Goal: Task Accomplishment & Management: Use online tool/utility

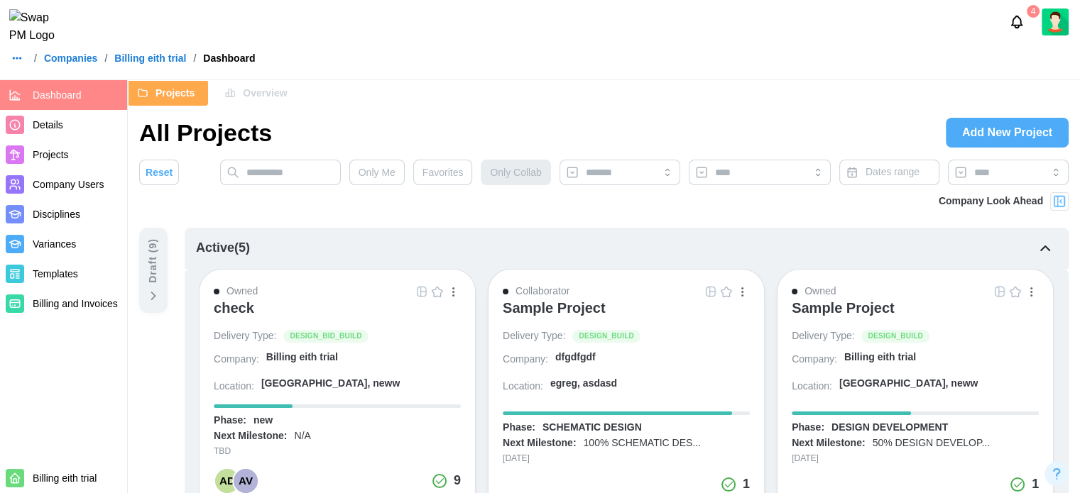
click at [425, 292] on img "button" at bounding box center [421, 291] width 11 height 11
click at [214, 312] on div "check" at bounding box center [234, 308] width 40 height 17
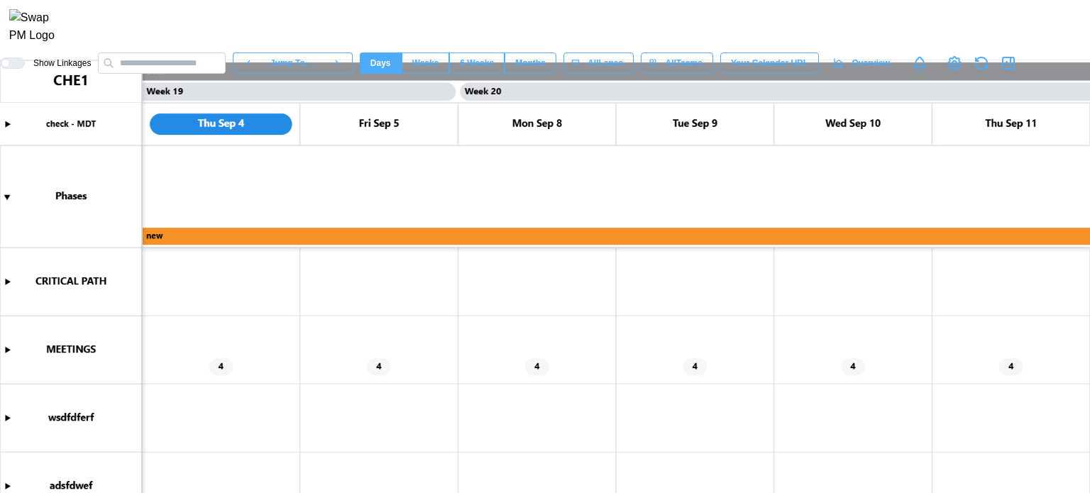
scroll to position [0, 14701]
click at [175, 286] on canvas at bounding box center [545, 276] width 1090 height 433
click at [6, 349] on canvas at bounding box center [545, 276] width 1090 height 433
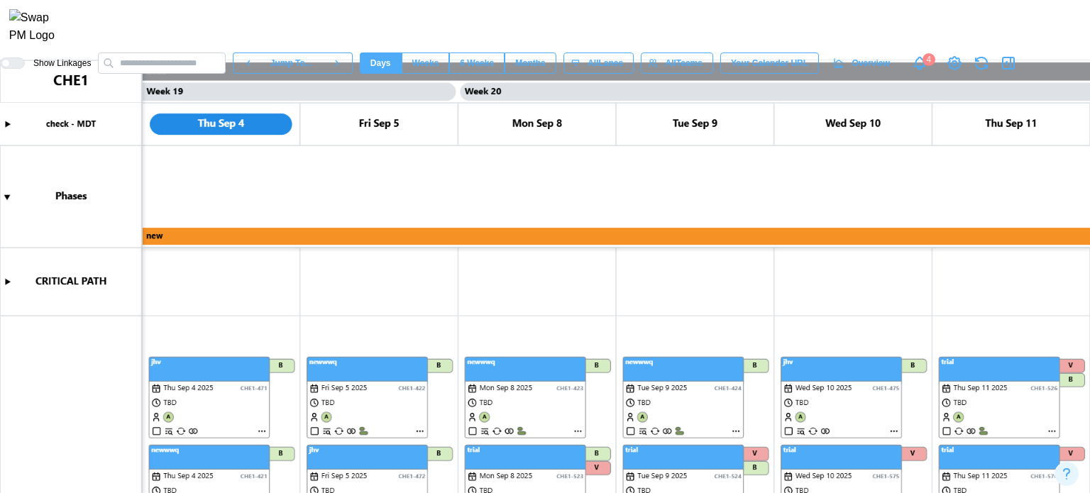
click at [261, 431] on canvas at bounding box center [545, 276] width 1090 height 433
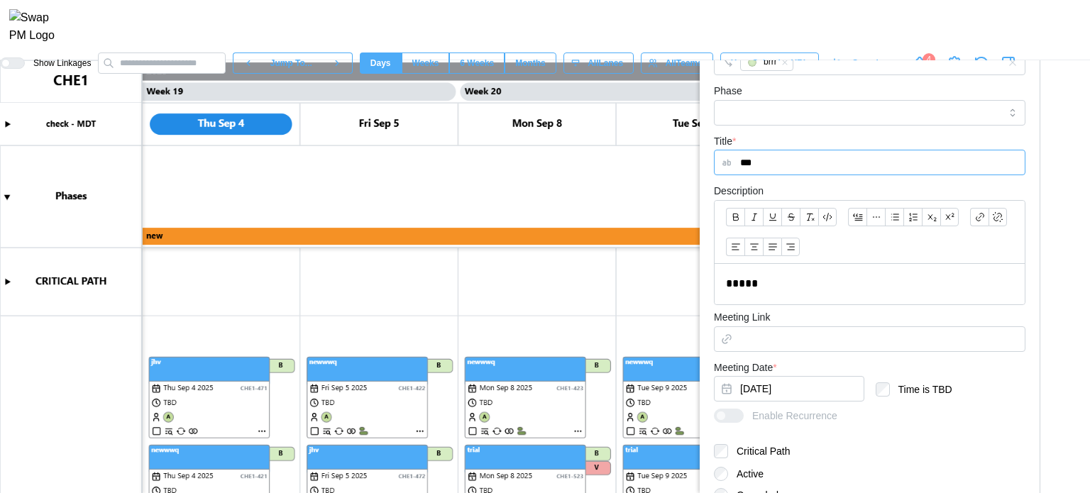
scroll to position [426, 0]
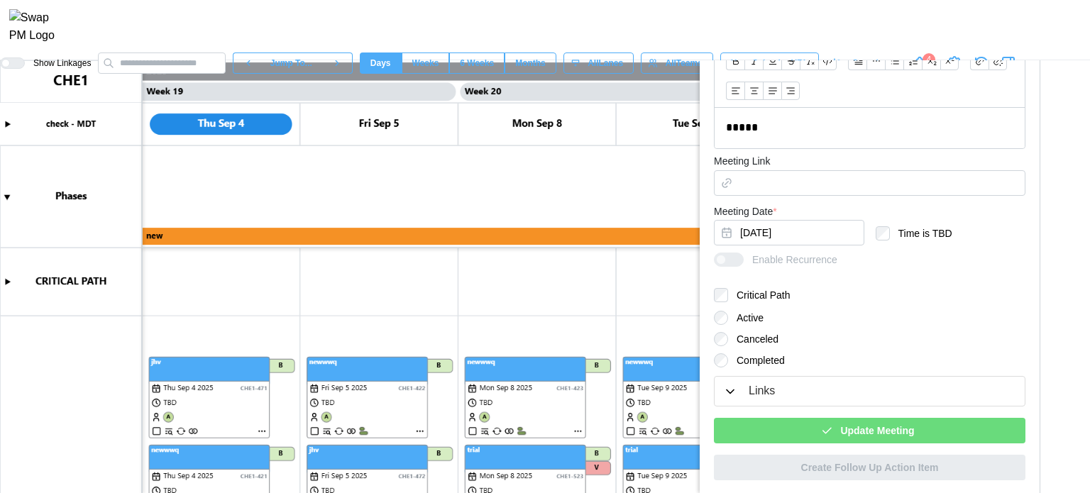
click at [841, 427] on span "Update Meeting" at bounding box center [878, 431] width 74 height 24
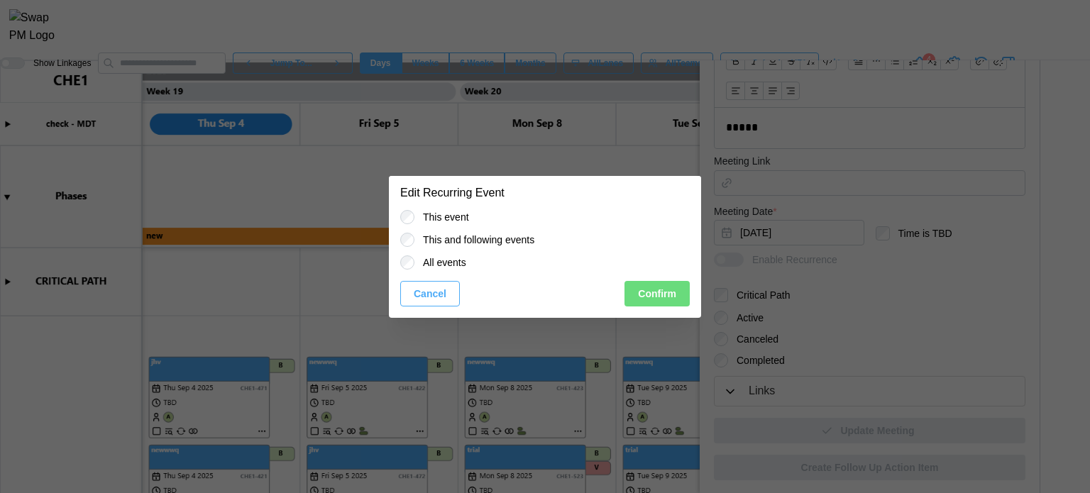
click at [660, 286] on span "Confirm" at bounding box center [657, 294] width 38 height 24
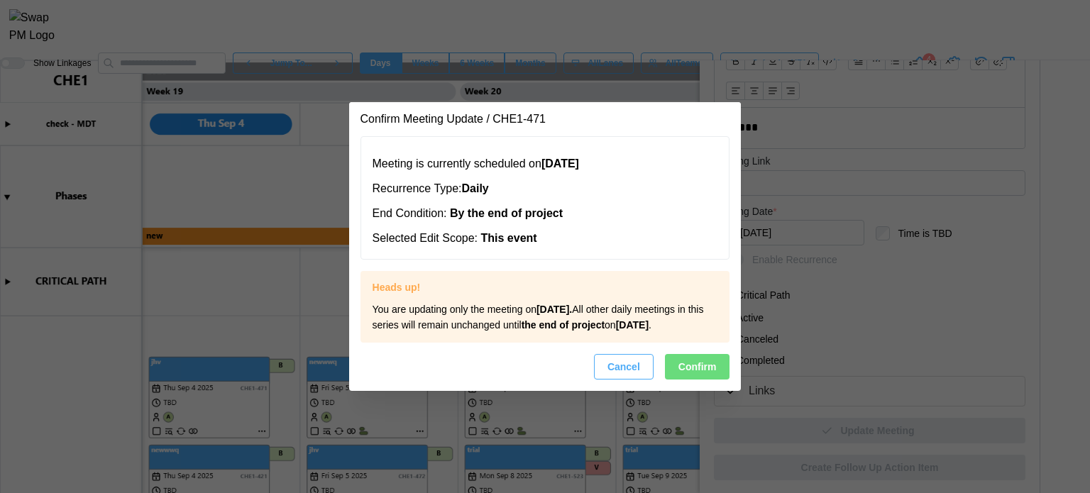
click at [684, 369] on span "Confirm" at bounding box center [698, 367] width 38 height 24
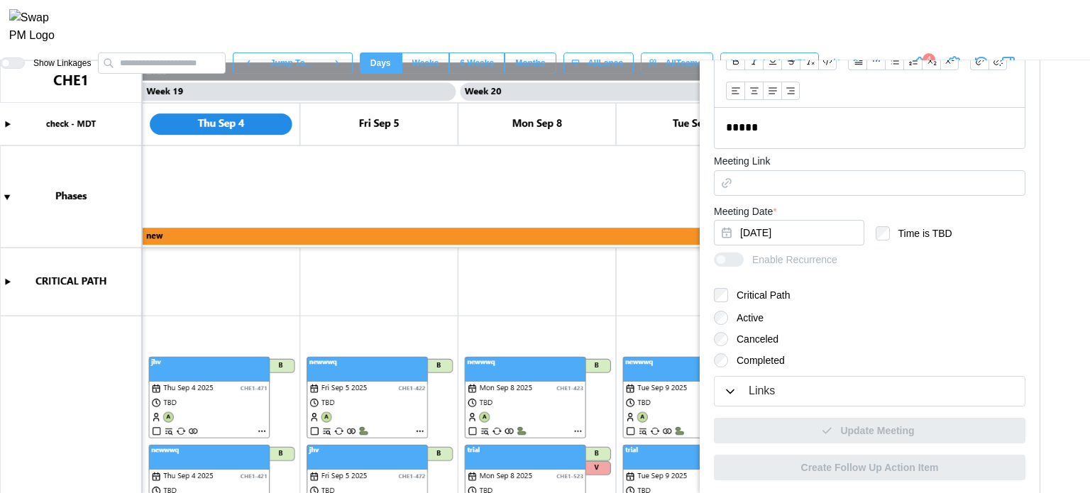
scroll to position [0, 0]
click at [13, 281] on canvas at bounding box center [545, 276] width 1090 height 433
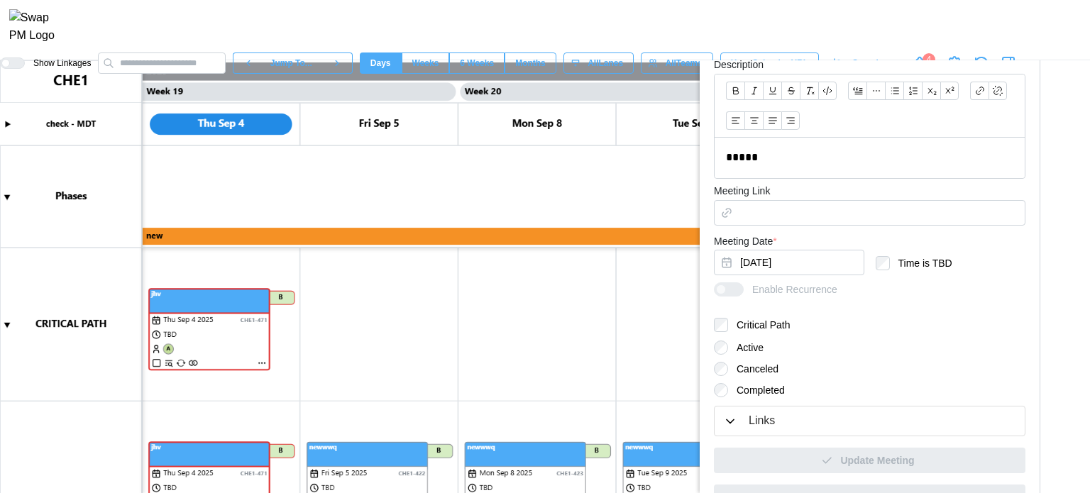
scroll to position [426, 0]
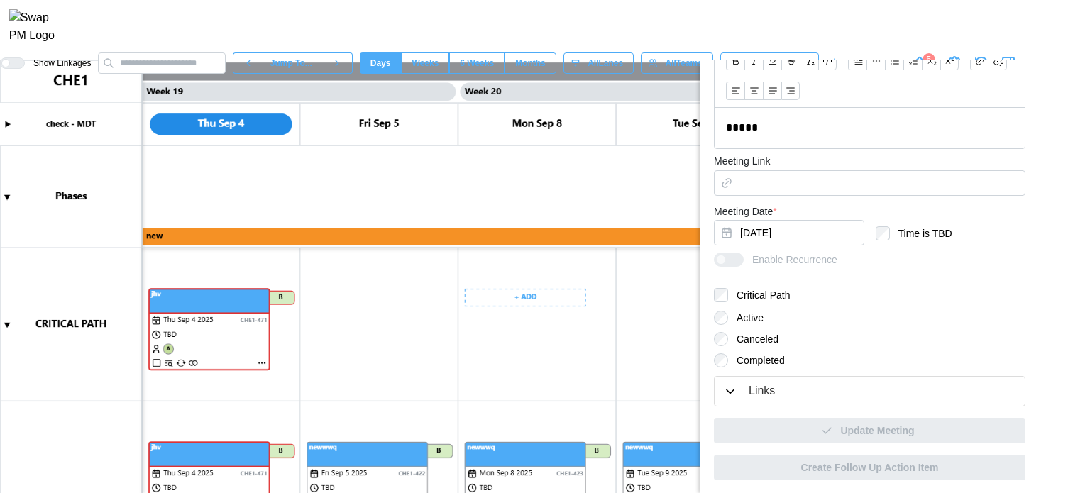
click at [721, 387] on button "Links" at bounding box center [870, 391] width 310 height 29
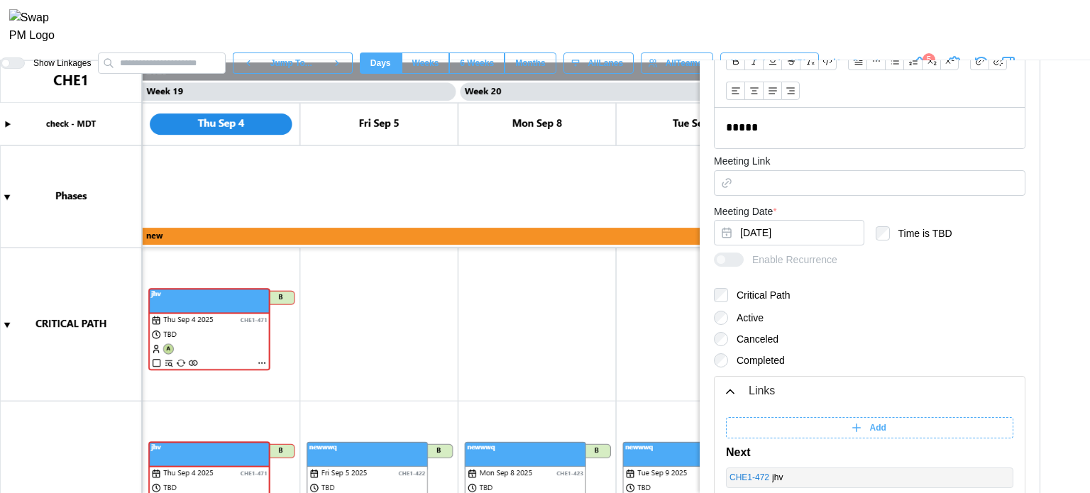
scroll to position [605, 0]
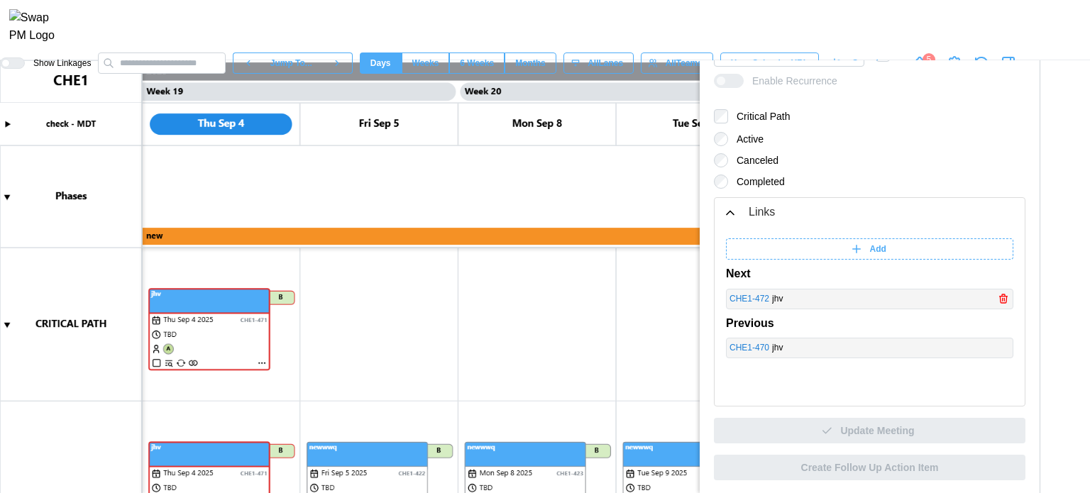
click at [875, 258] on span "Add" at bounding box center [878, 249] width 16 height 20
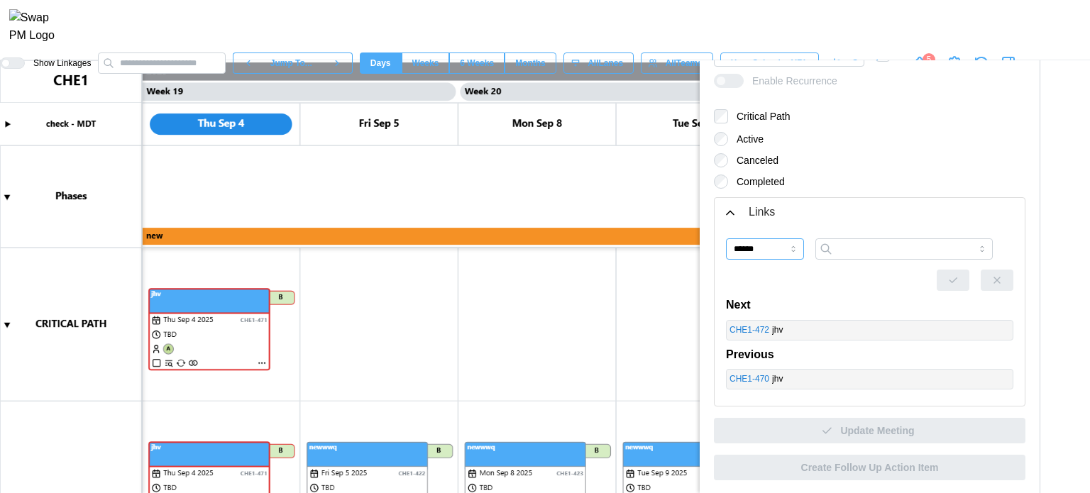
click at [751, 252] on input "******" at bounding box center [765, 249] width 78 height 21
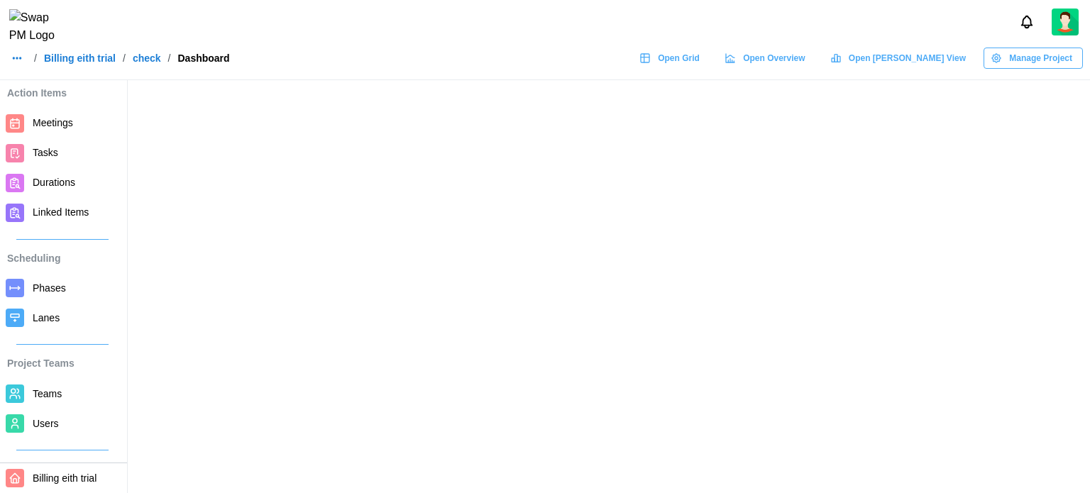
scroll to position [71, 0]
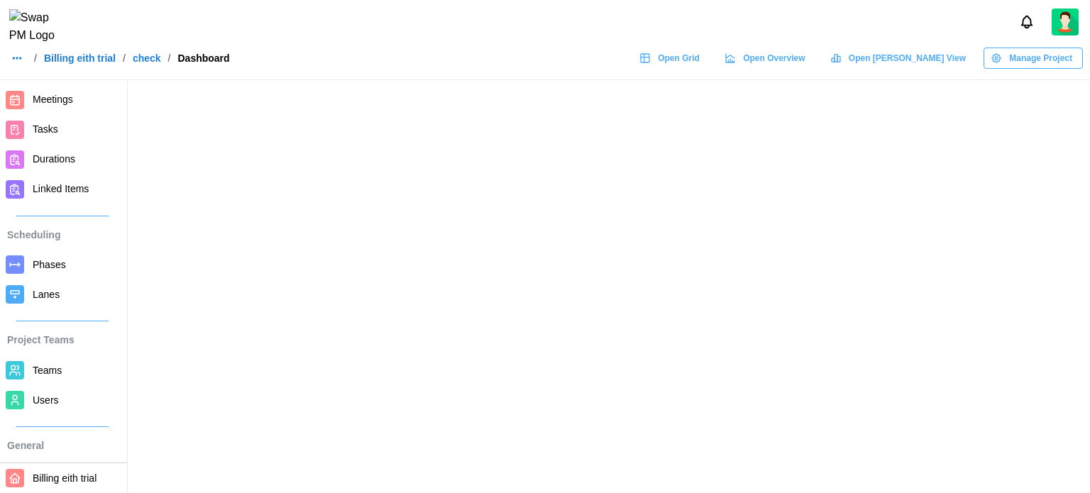
click at [58, 290] on span "Lanes" at bounding box center [76, 295] width 86 height 18
